Goal: Task Accomplishment & Management: Complete application form

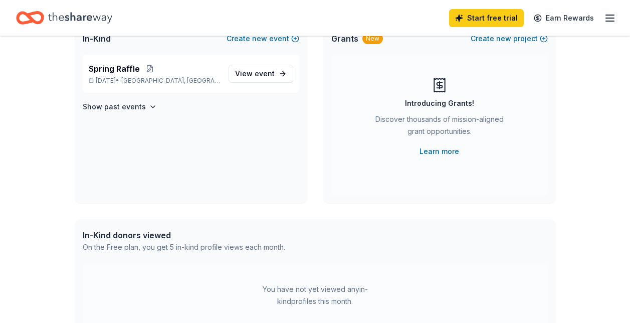
scroll to position [50, 0]
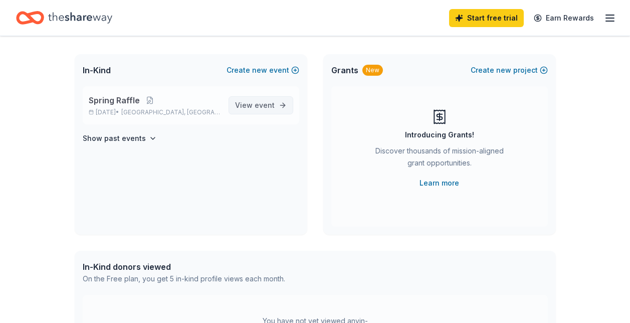
click at [257, 107] on span "event" at bounding box center [264, 105] width 20 height 9
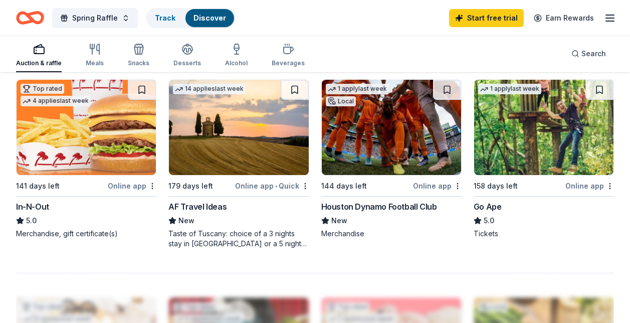
scroll to position [851, 0]
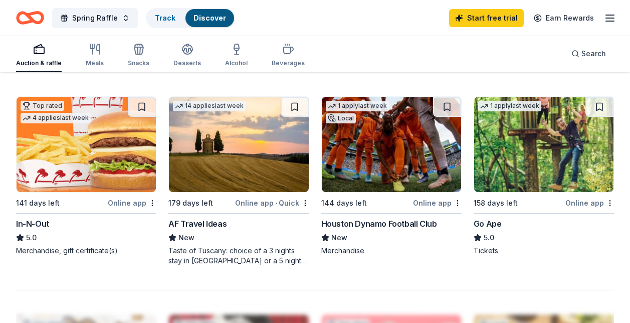
click at [361, 224] on div "Houston Dynamo Football Club" at bounding box center [379, 223] width 116 height 12
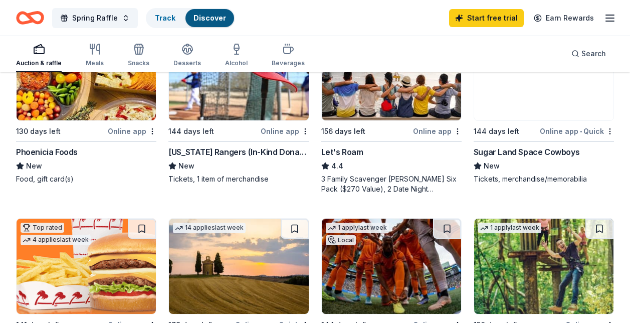
scroll to position [701, 0]
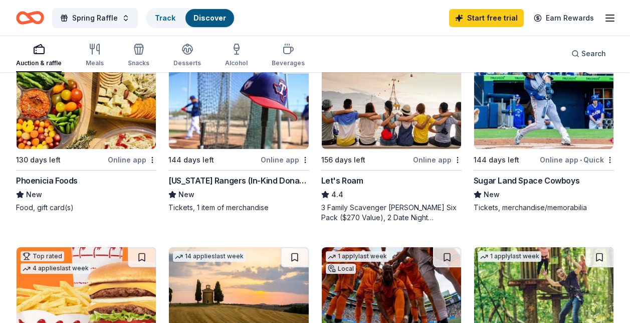
click at [529, 183] on div "Sugar Land Space Cowboys" at bounding box center [526, 180] width 106 height 12
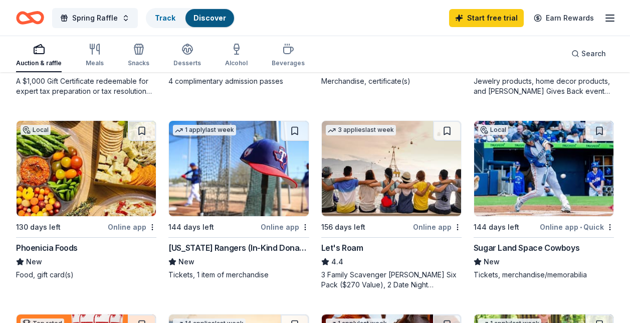
scroll to position [651, 0]
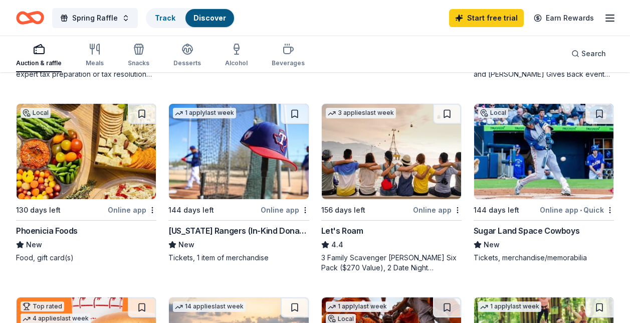
click at [353, 254] on div "3 Family Scavenger [PERSON_NAME] Six Pack ($270 Value), 2 Date Night Scavenger …" at bounding box center [391, 262] width 140 height 20
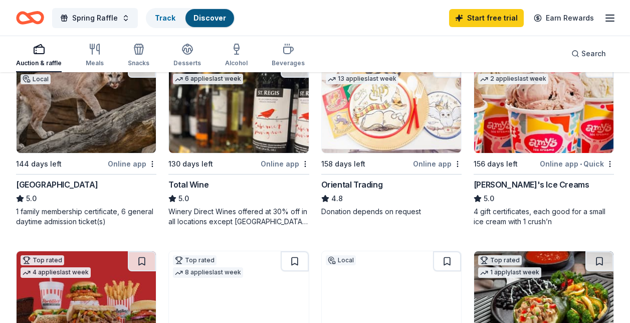
scroll to position [150, 0]
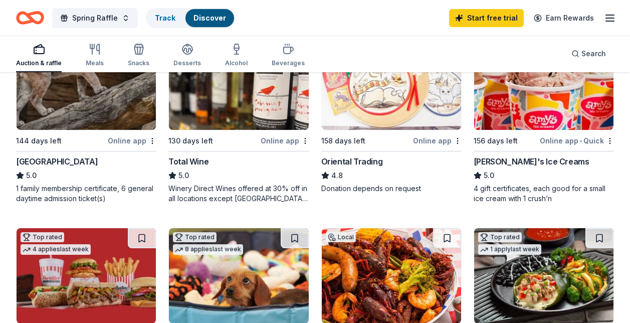
click at [382, 189] on div "Donation depends on request" at bounding box center [391, 188] width 140 height 10
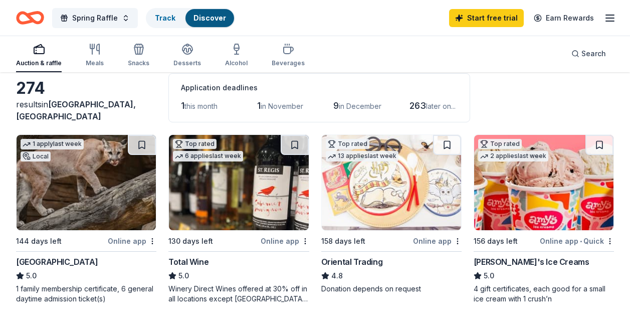
scroll to position [100, 0]
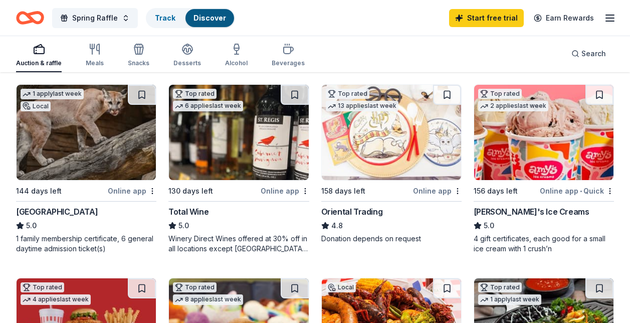
click at [214, 240] on div "Winery Direct Wines offered at 30% off in all locations except CT, MA, and othe…" at bounding box center [238, 243] width 140 height 20
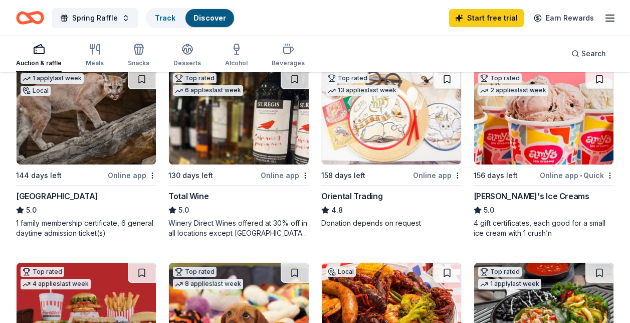
scroll to position [0, 0]
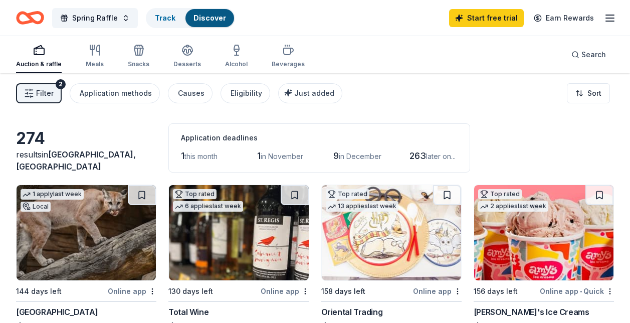
click at [188, 155] on span "this month" at bounding box center [200, 156] width 33 height 9
click at [199, 157] on span "this month" at bounding box center [200, 156] width 33 height 9
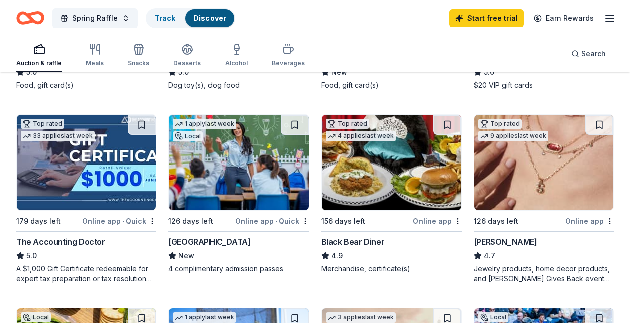
scroll to position [469, 0]
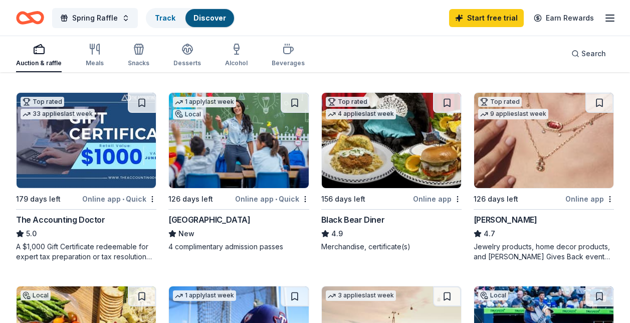
click at [395, 157] on img at bounding box center [391, 140] width 139 height 95
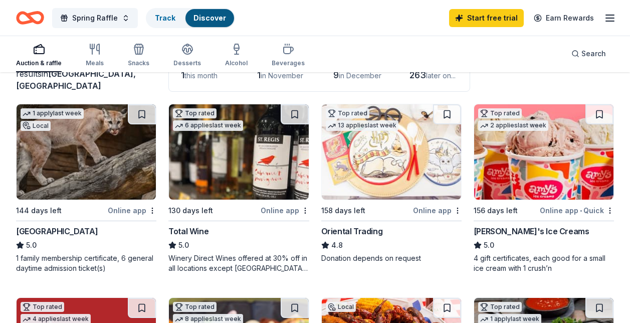
scroll to position [0, 0]
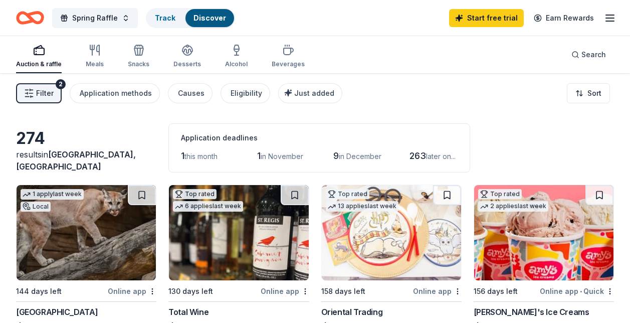
click at [26, 17] on icon "Home" at bounding box center [30, 18] width 28 height 24
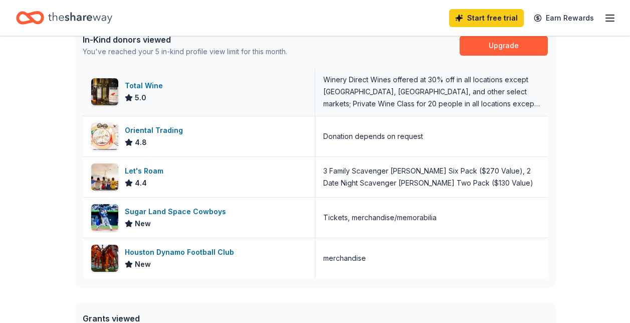
scroll to position [300, 0]
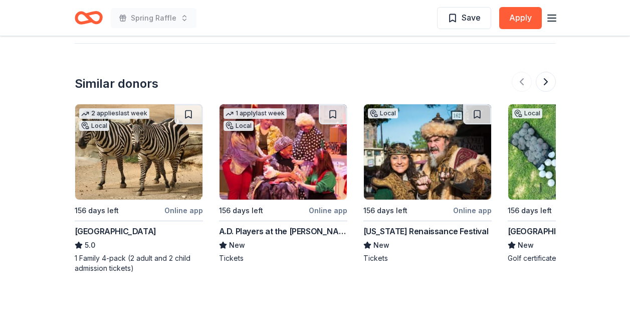
scroll to position [1052, 0]
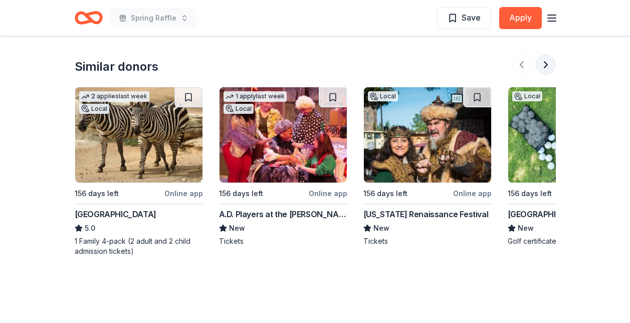
click at [543, 65] on button at bounding box center [545, 65] width 20 height 20
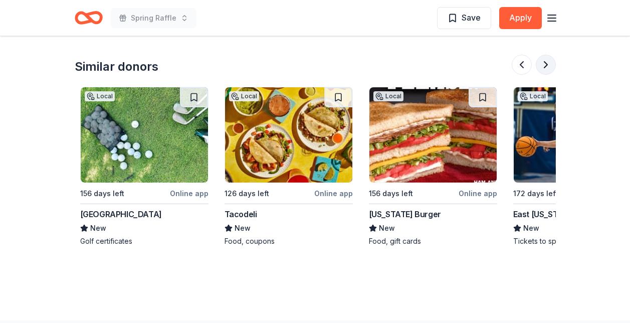
scroll to position [0, 433]
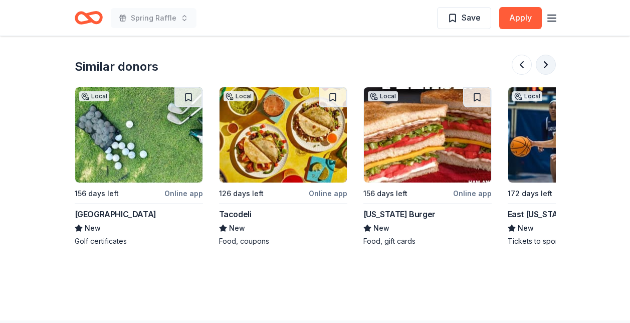
click at [550, 68] on button at bounding box center [545, 65] width 20 height 20
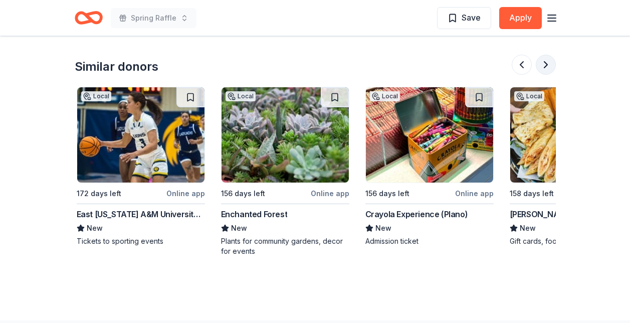
scroll to position [0, 865]
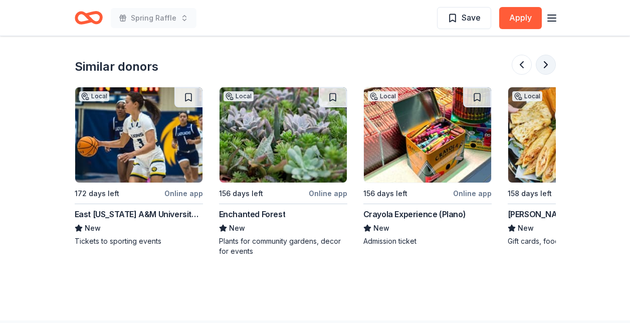
click at [550, 68] on button at bounding box center [545, 65] width 20 height 20
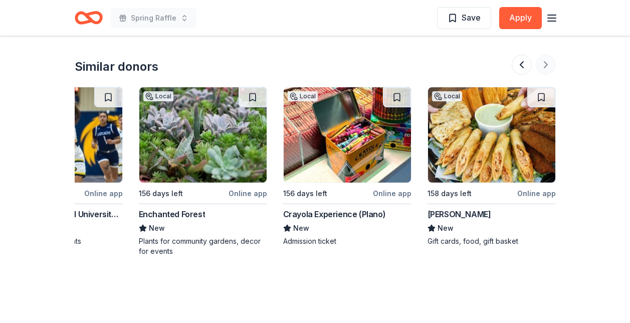
click at [550, 68] on div at bounding box center [533, 65] width 44 height 20
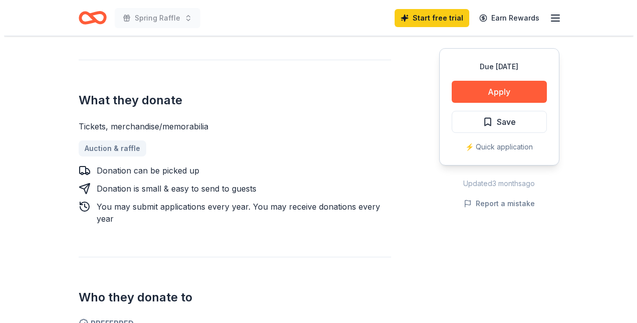
scroll to position [300, 0]
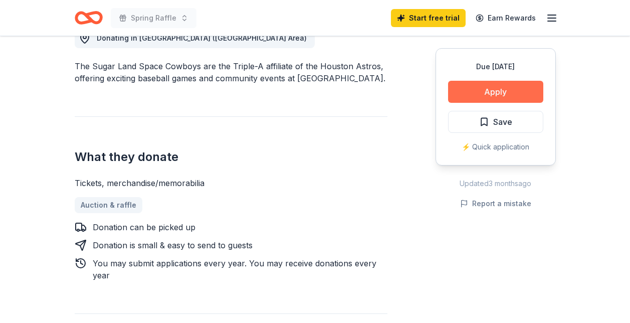
click at [528, 87] on button "Apply" at bounding box center [495, 92] width 95 height 22
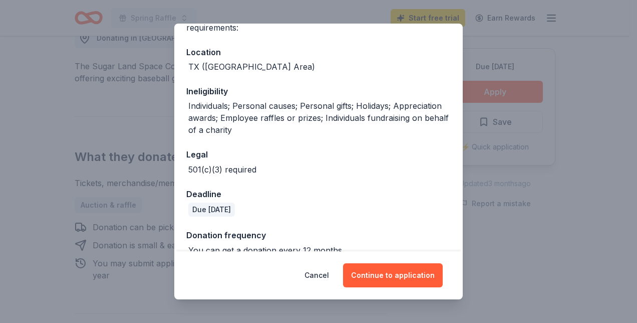
scroll to position [154, 0]
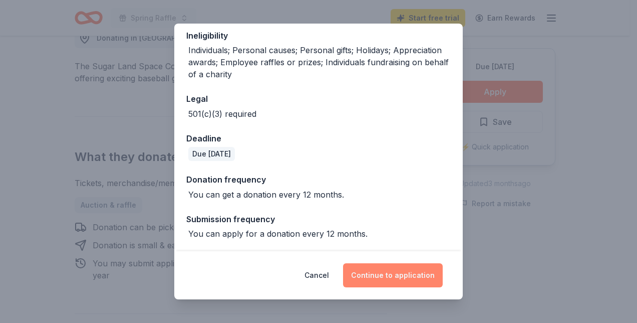
click at [416, 274] on button "Continue to application" at bounding box center [393, 275] width 100 height 24
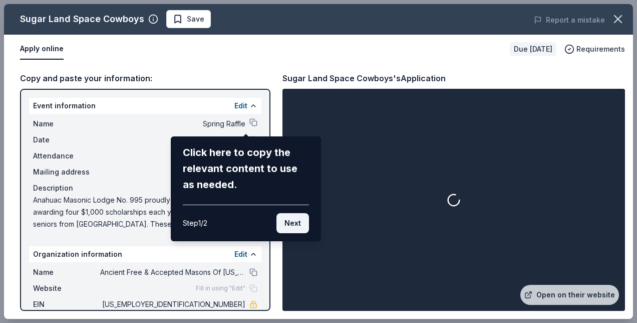
click at [296, 223] on button "Next" at bounding box center [292, 223] width 33 height 20
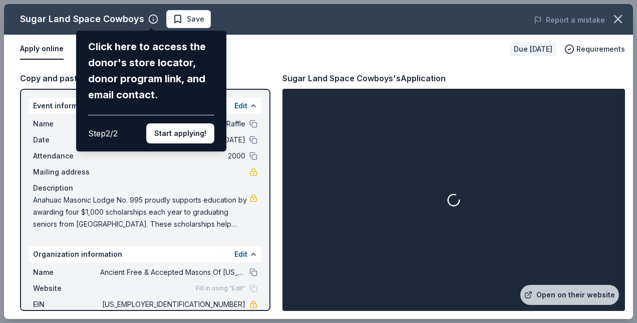
click at [174, 133] on button "Start applying!" at bounding box center [180, 133] width 68 height 20
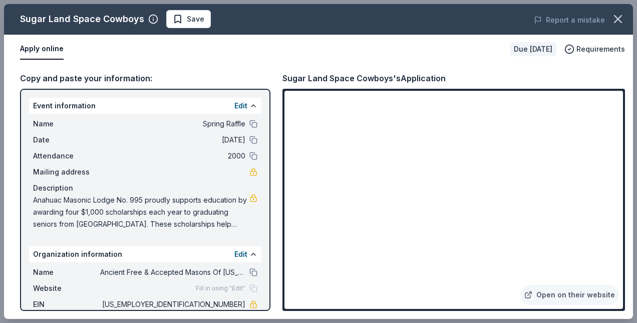
click at [485, 289] on div "Sugar Land Space Cowboys Save Report a mistake Apply online Due in 144 days Req…" at bounding box center [318, 161] width 629 height 315
drag, startPoint x: 617, startPoint y: 122, endPoint x: 624, endPoint y: 143, distance: 22.2
click at [624, 143] on div "Sugar Land Space Cowboys Save Report a mistake Apply online Due in 144 days Req…" at bounding box center [318, 161] width 629 height 315
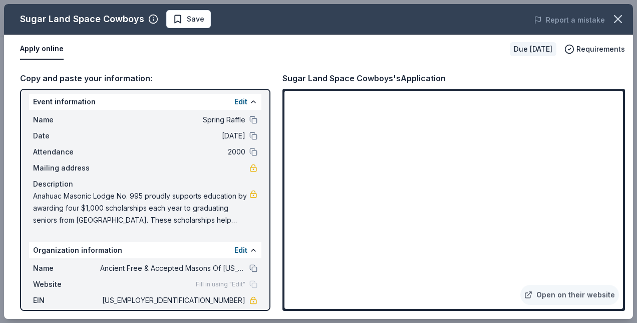
scroll to position [0, 0]
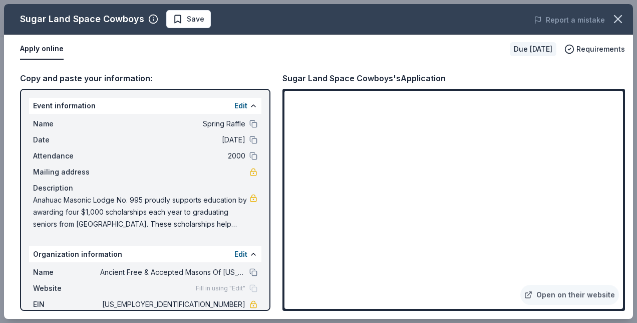
click at [57, 174] on span "Mailing address" at bounding box center [66, 172] width 67 height 12
click at [234, 254] on button "Edit" at bounding box center [240, 254] width 13 height 12
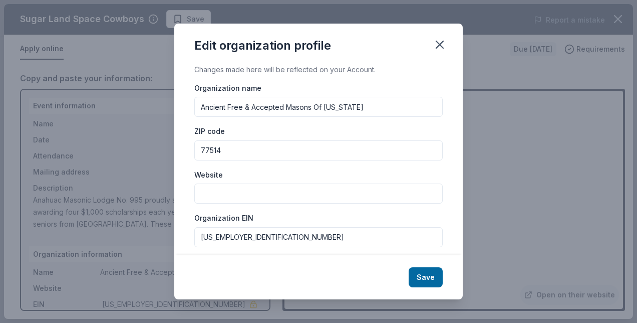
click at [229, 192] on input "Website" at bounding box center [318, 193] width 248 height 20
type input "www.anahuacmasoniclodge995.com"
click at [434, 274] on button "Save" at bounding box center [426, 277] width 34 height 20
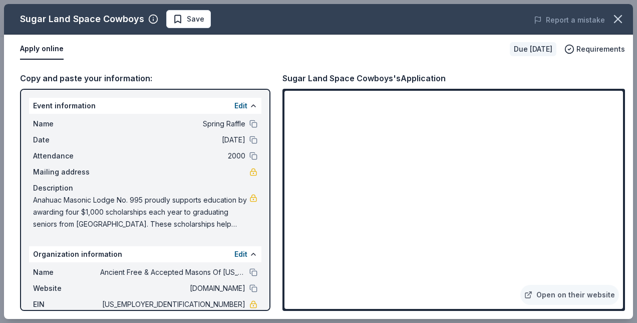
scroll to position [50, 0]
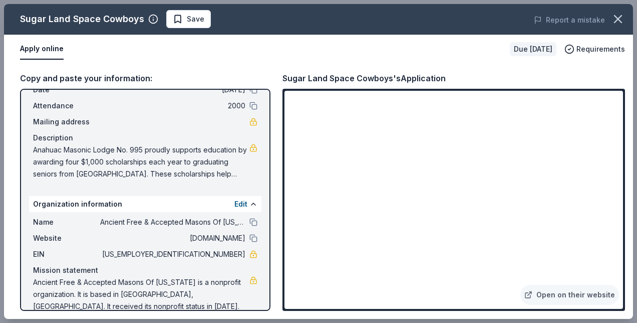
drag, startPoint x: 199, startPoint y: 253, endPoint x: 223, endPoint y: 258, distance: 24.5
click at [223, 258] on span "23-7500231" at bounding box center [172, 254] width 145 height 12
click at [249, 235] on button at bounding box center [253, 238] width 8 height 8
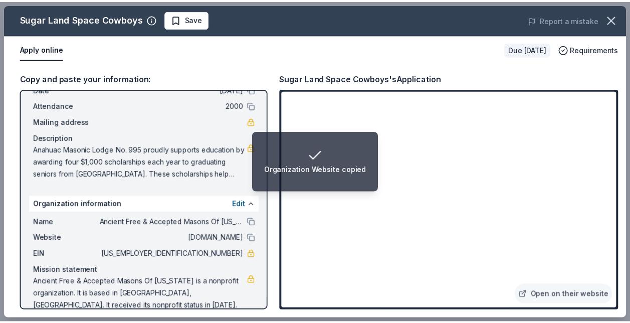
scroll to position [0, 0]
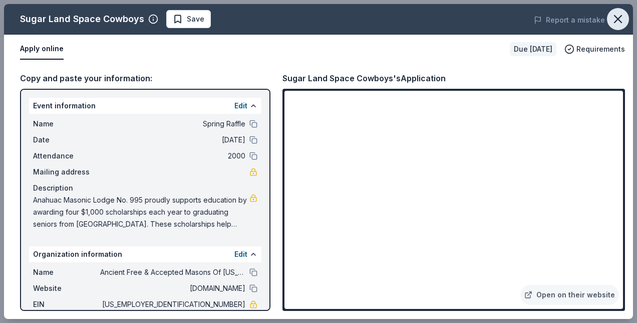
click at [616, 16] on icon "button" at bounding box center [618, 19] width 14 height 14
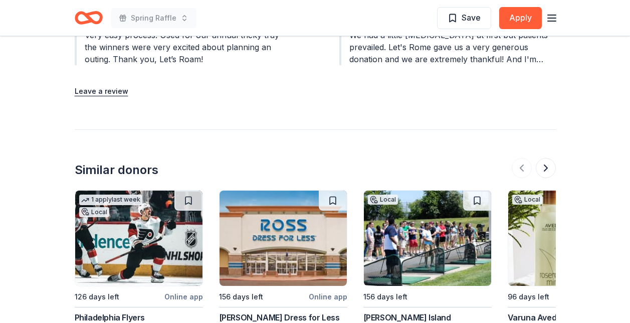
scroll to position [1180, 0]
click at [547, 157] on button at bounding box center [545, 167] width 20 height 20
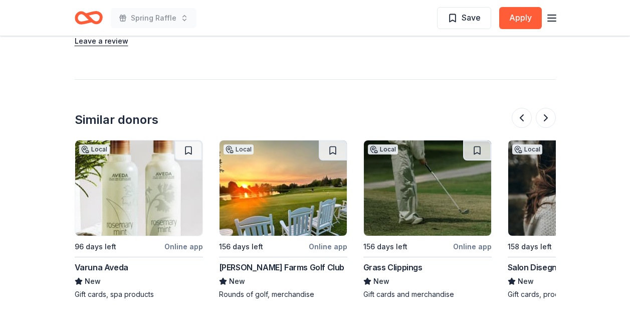
scroll to position [1230, 0]
click at [551, 107] on button at bounding box center [545, 117] width 20 height 20
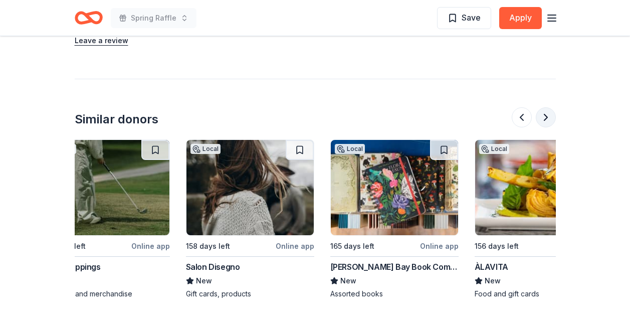
scroll to position [0, 865]
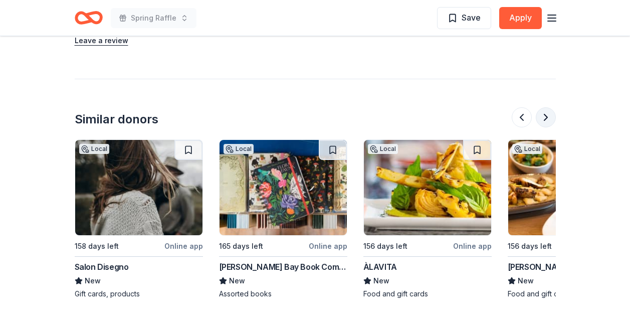
click at [545, 107] on button at bounding box center [545, 117] width 20 height 20
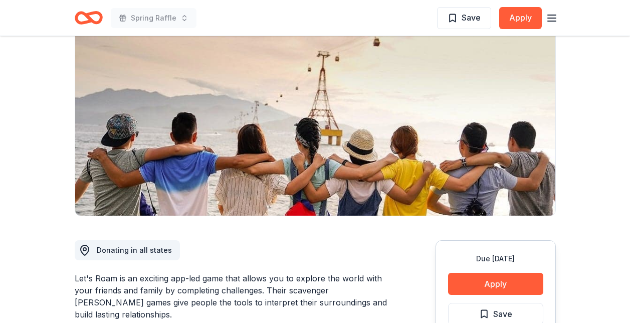
scroll to position [0, 0]
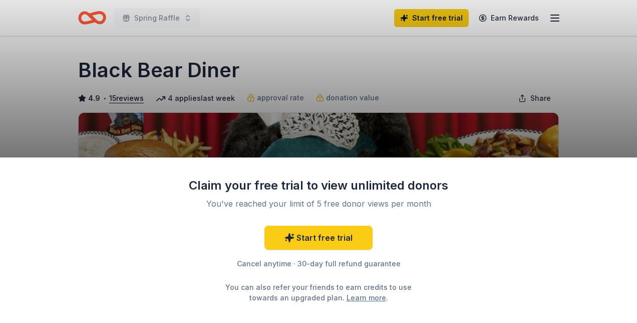
click at [433, 126] on div "Claim your free trial to view unlimited donors You've reached your limit of 5 f…" at bounding box center [318, 161] width 637 height 323
click at [331, 42] on div "Claim your free trial to view unlimited donors You've reached your limit of 5 f…" at bounding box center [318, 161] width 637 height 323
click at [465, 105] on div "Claim your free trial to view unlimited donors You've reached your limit of 5 f…" at bounding box center [318, 161] width 637 height 323
